Goal: Transaction & Acquisition: Subscribe to service/newsletter

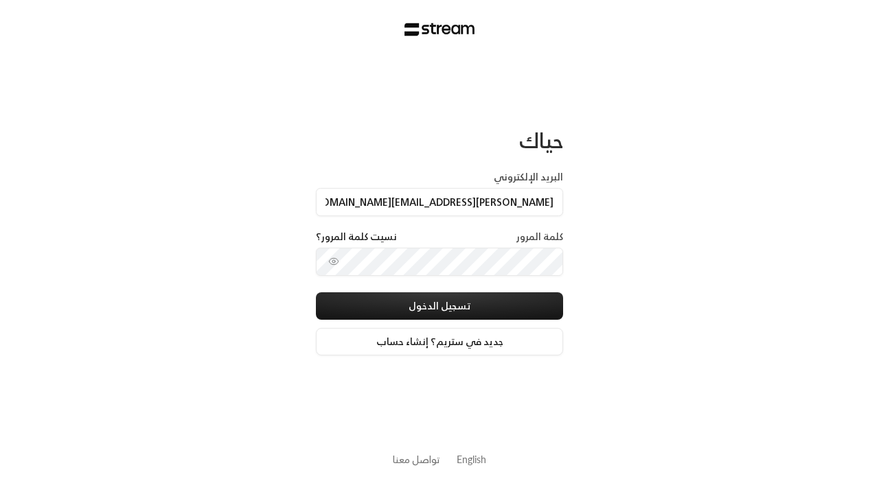
type input "[PERSON_NAME][EMAIL_ADDRESS][DOMAIN_NAME]"
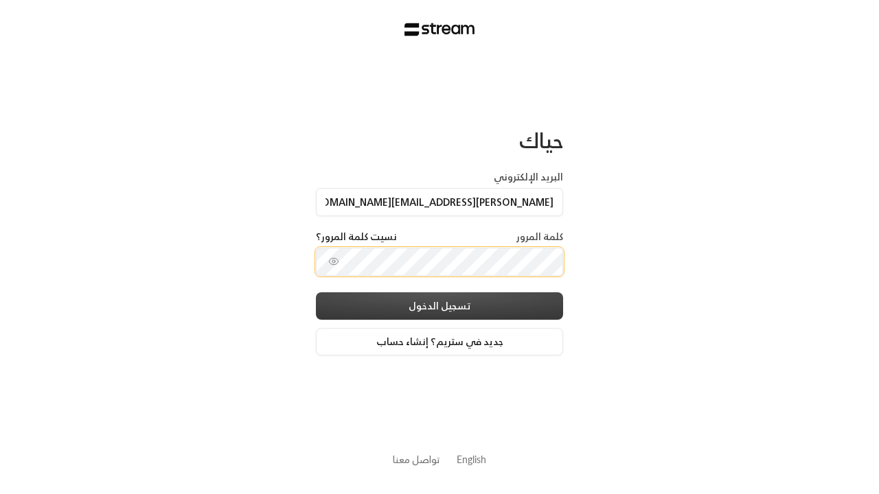
click at [474, 297] on button "تسجيل الدخول" at bounding box center [439, 306] width 247 height 27
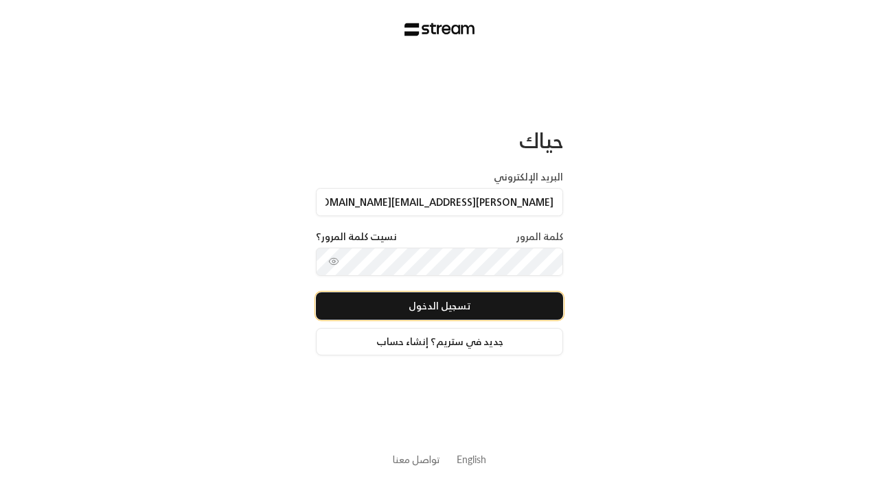
click at [440, 306] on button "تسجيل الدخول" at bounding box center [439, 306] width 247 height 27
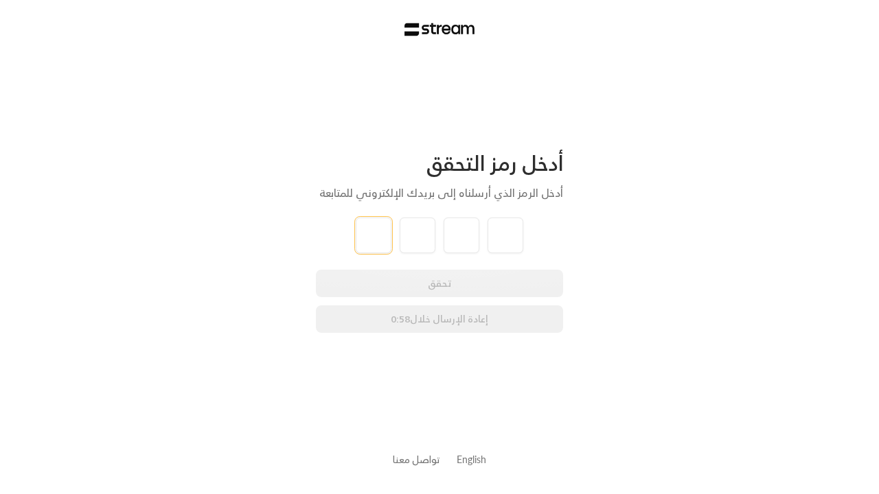
type input "1"
type input "2"
type input "3"
type input "4"
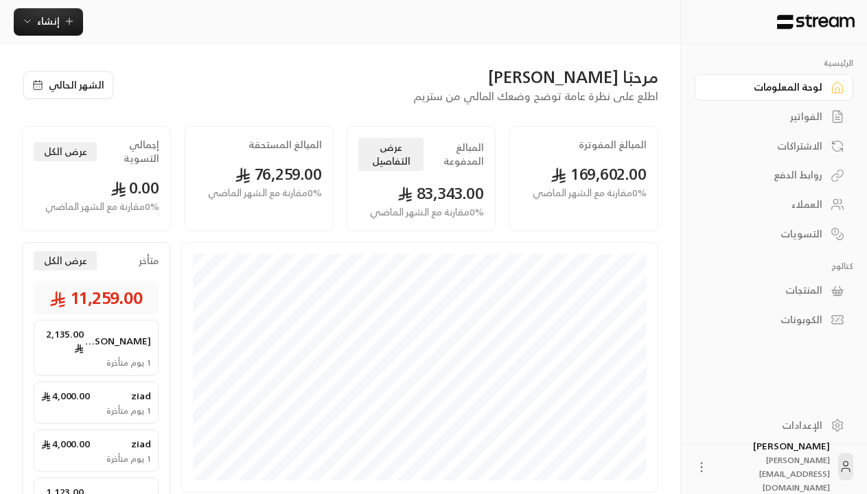
click at [782, 144] on div "الاشتراكات" at bounding box center [767, 146] width 111 height 14
click at [776, 146] on div "الاشتراكات" at bounding box center [767, 146] width 111 height 14
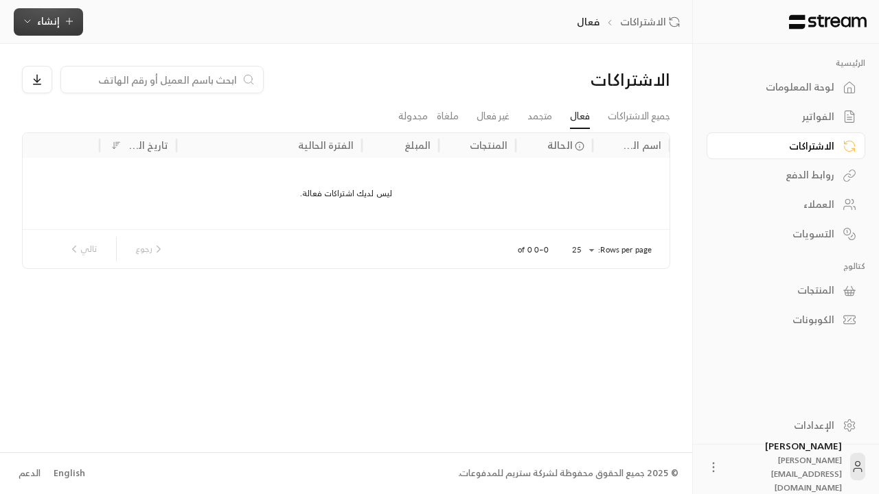
click at [36, 20] on span "إنشاء" at bounding box center [48, 20] width 53 height 17
click at [47, 21] on span "إنشاء" at bounding box center [48, 20] width 23 height 17
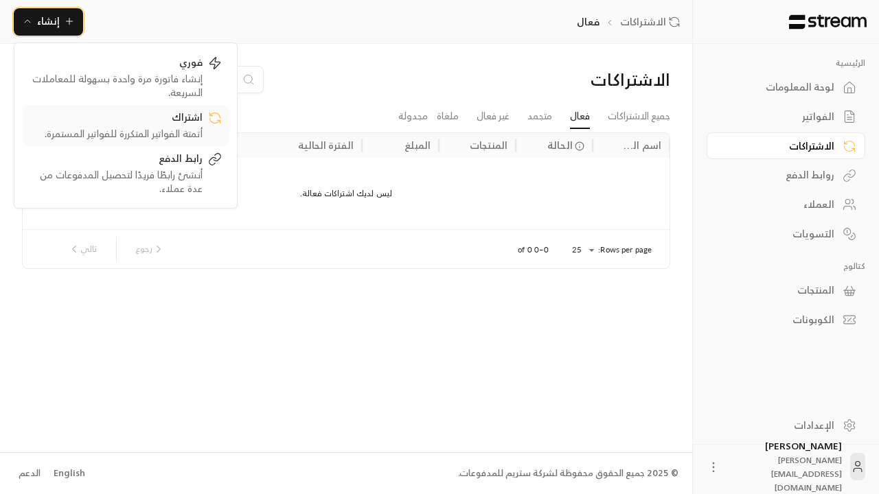
click at [112, 128] on div "أتمتة الفواتير المتكررة للفواتير المستمرة." at bounding box center [116, 134] width 173 height 14
click at [126, 125] on div "اشتراك" at bounding box center [116, 119] width 173 height 16
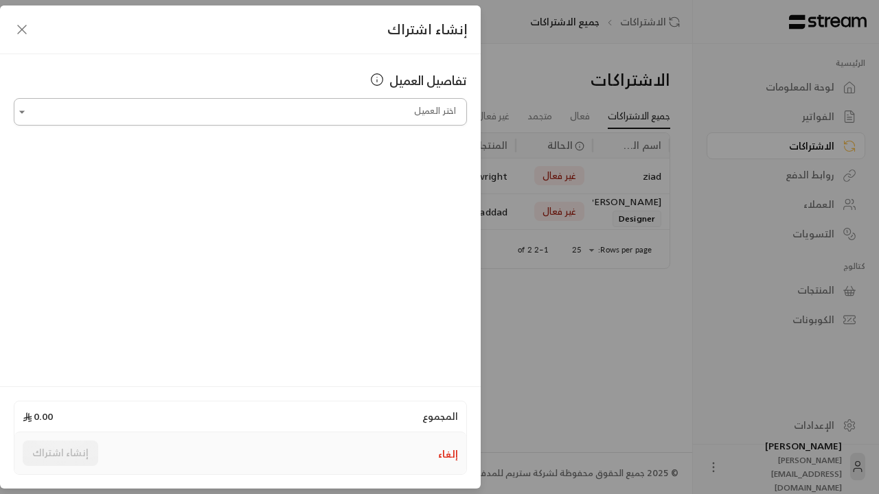
click at [302, 110] on input "اختر العميل" at bounding box center [240, 112] width 453 height 24
click at [240, 112] on input "اختر العميل" at bounding box center [240, 112] width 453 height 24
drag, startPoint x: 352, startPoint y: 185, endPoint x: 290, endPoint y: 190, distance: 61.4
click at [290, 190] on div "ziad [PHONE_NUMBER]" at bounding box center [240, 185] width 420 height 14
click at [240, 185] on div "ziad [PHONE_NUMBER]" at bounding box center [240, 185] width 420 height 14
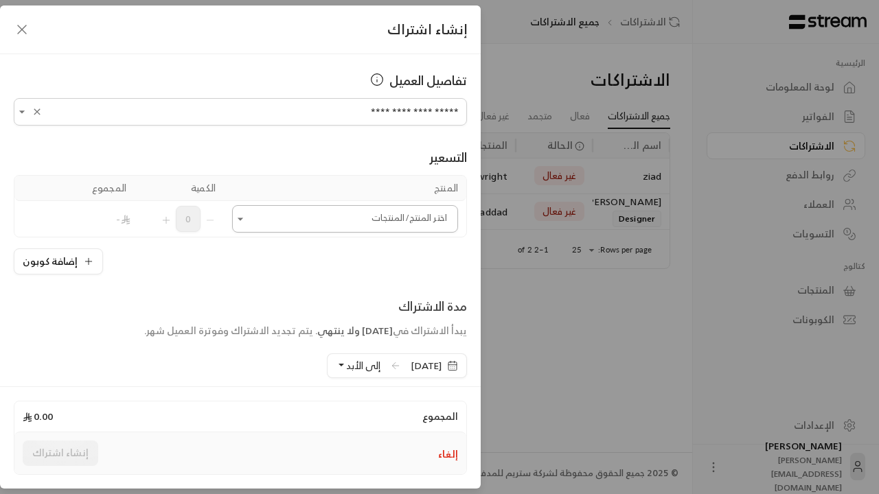
click at [334, 218] on input "اختر العميل" at bounding box center [345, 219] width 226 height 24
type input "**********"
click at [347, 219] on input "اختر العميل" at bounding box center [345, 219] width 226 height 24
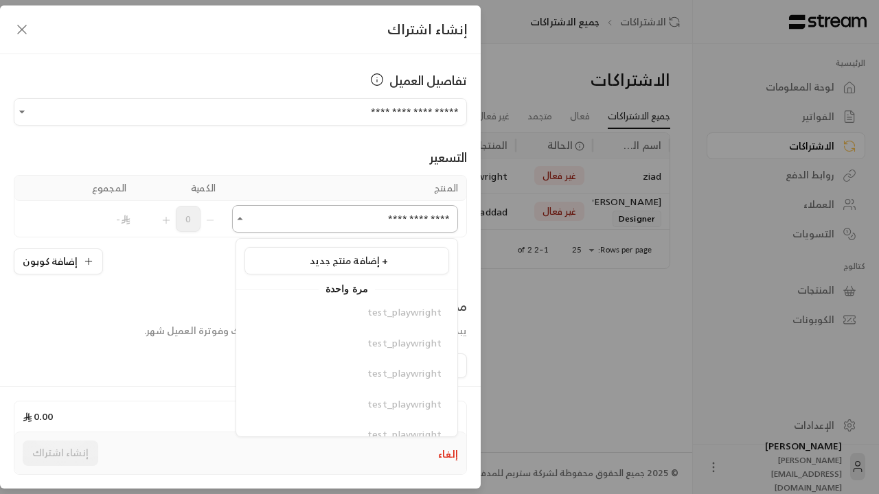
type input "**********"
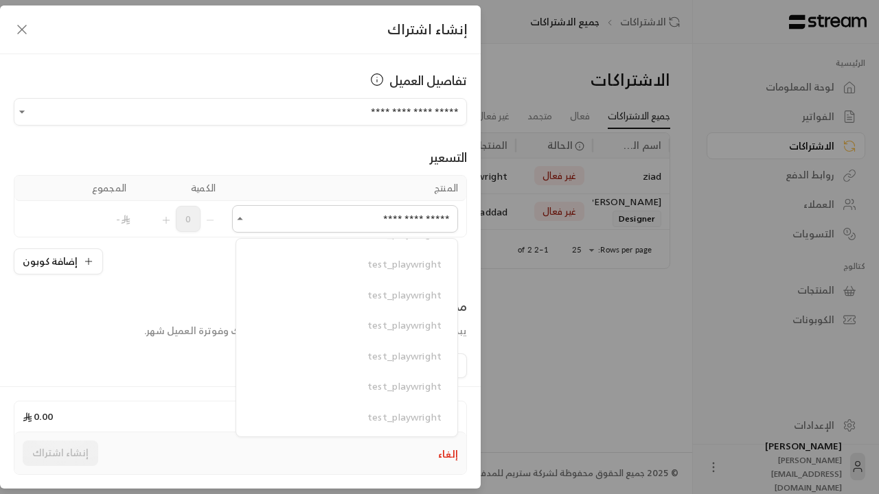
scroll to position [1016, 0]
